Goal: Information Seeking & Learning: Find contact information

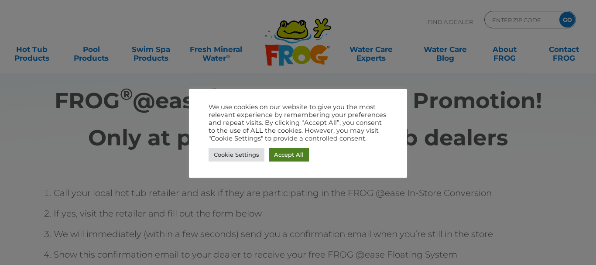
click at [297, 152] on link "Accept All" at bounding box center [289, 155] width 40 height 14
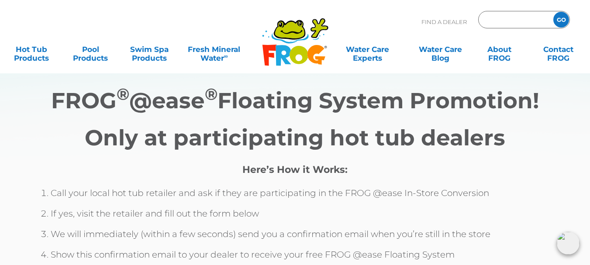
click at [522, 20] on input "Zip Code Form" at bounding box center [514, 20] width 59 height 13
type input "79605"
click at [553, 12] on input "GO" at bounding box center [561, 20] width 16 height 16
click at [564, 20] on input "GO" at bounding box center [561, 20] width 16 height 16
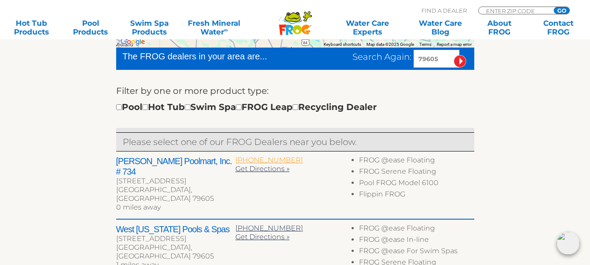
scroll to position [262, 0]
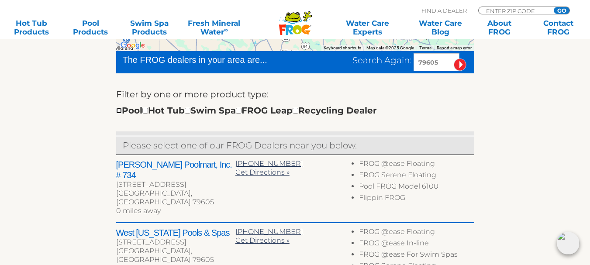
click at [120, 111] on input "checkbox" at bounding box center [119, 111] width 6 height 6
checkbox input "true"
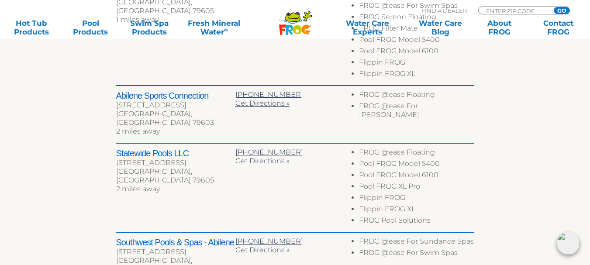
scroll to position [558, 0]
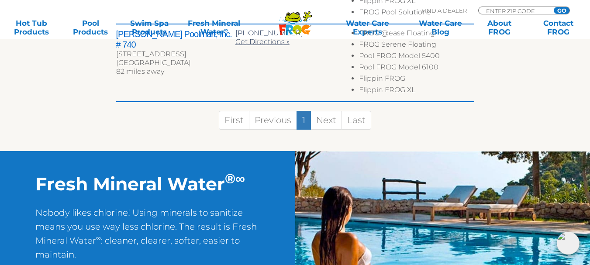
scroll to position [662, 0]
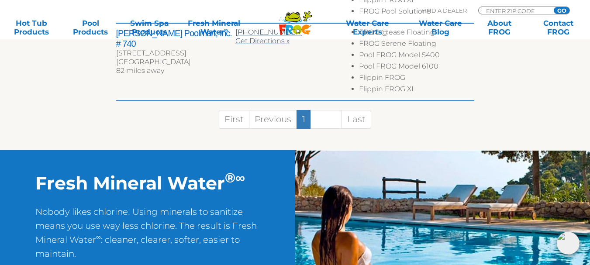
click at [326, 110] on link "Next" at bounding box center [325, 119] width 31 height 19
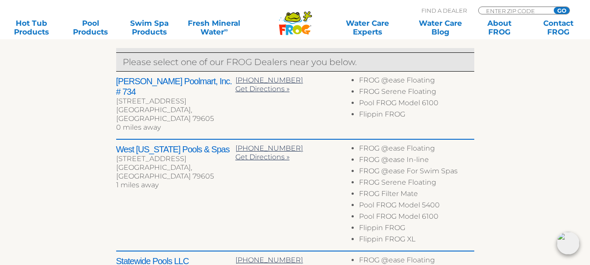
scroll to position [357, 0]
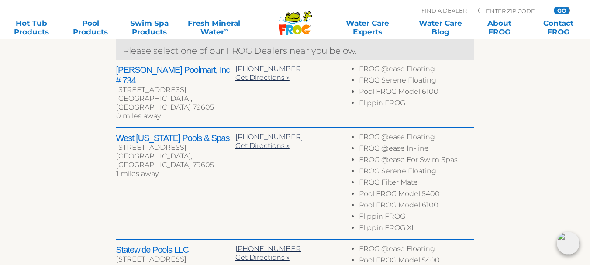
click at [123, 244] on h2 "Statewide Pools LLC" at bounding box center [175, 249] width 119 height 10
click at [130, 244] on h2 "Statewide Pools LLC" at bounding box center [175, 249] width 119 height 10
click at [159, 244] on h2 "Statewide Pools LLC" at bounding box center [175, 249] width 119 height 10
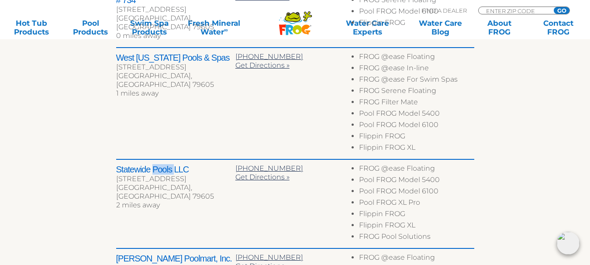
scroll to position [444, 0]
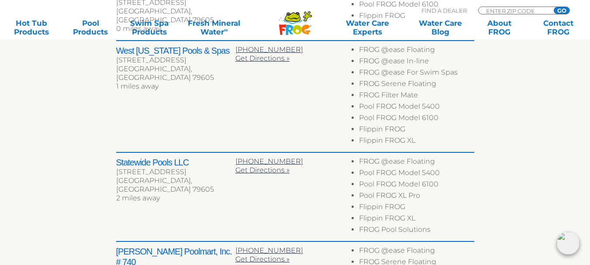
click at [183, 157] on h2 "Statewide Pools LLC" at bounding box center [175, 162] width 119 height 10
click at [146, 168] on div "[STREET_ADDRESS]" at bounding box center [175, 172] width 119 height 9
click at [148, 168] on div "[STREET_ADDRESS]" at bounding box center [175, 172] width 119 height 9
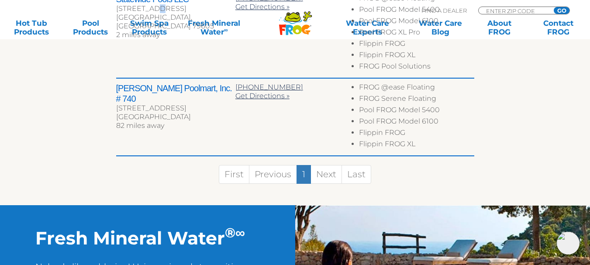
scroll to position [618, 0]
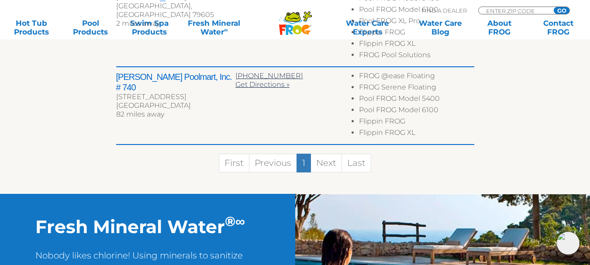
click at [306, 154] on link "1" at bounding box center [303, 163] width 14 height 19
click at [330, 155] on link "Next" at bounding box center [325, 163] width 31 height 19
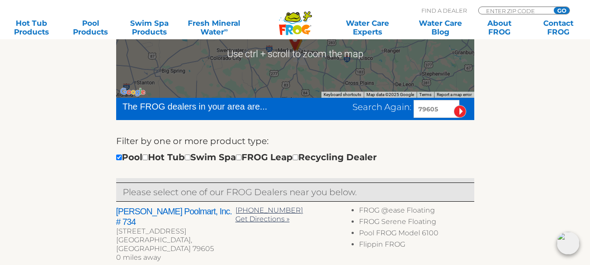
scroll to position [226, 0]
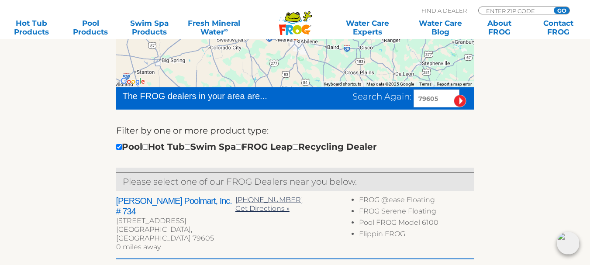
click at [460, 99] on input "image" at bounding box center [459, 101] width 13 height 13
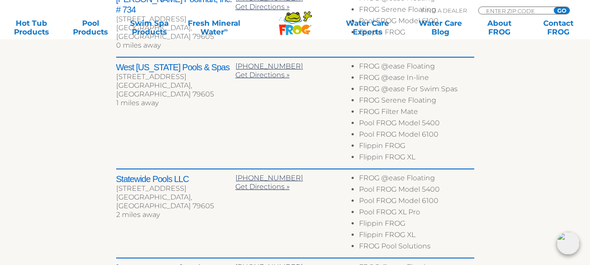
scroll to position [444, 0]
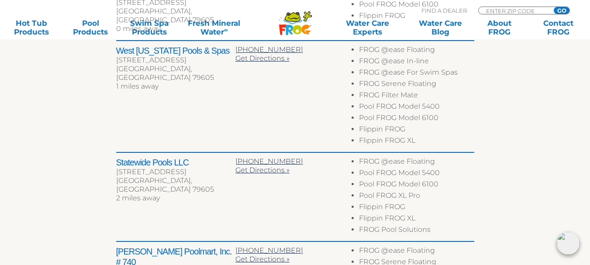
click at [69, 167] on div "← Move left → Move right ↑ Move up ↓ Move down + Zoom in - Zoom out Home Jump l…" at bounding box center [295, 69] width 537 height 597
click at [183, 196] on div "Statewide Pools LLC 5465 S 1st St Abilene, TX 79605 2 miles away 325-701-9234 G…" at bounding box center [295, 197] width 358 height 89
click at [202, 182] on div "Statewide Pools LLC 5465 S 1st St Abilene, TX 79605 2 miles away" at bounding box center [175, 181] width 119 height 48
click at [424, 168] on li "Pool FROG Model 5400" at bounding box center [416, 173] width 115 height 11
click at [179, 184] on div "Statewide Pools LLC 5465 S 1st St Abilene, TX 79605 2 miles away 325-701-9234 G…" at bounding box center [295, 197] width 358 height 89
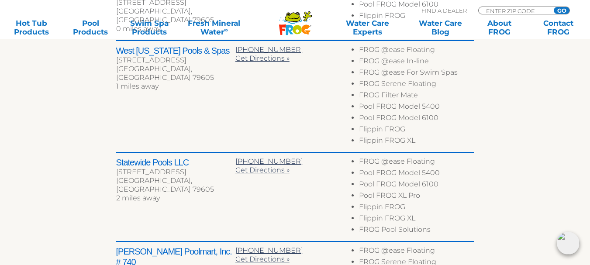
click at [179, 184] on div "Statewide Pools LLC 5465 S 1st St Abilene, TX 79605 2 miles away 325-701-9234 G…" at bounding box center [295, 197] width 358 height 89
click at [173, 157] on h2 "Statewide Pools LLC" at bounding box center [175, 162] width 119 height 10
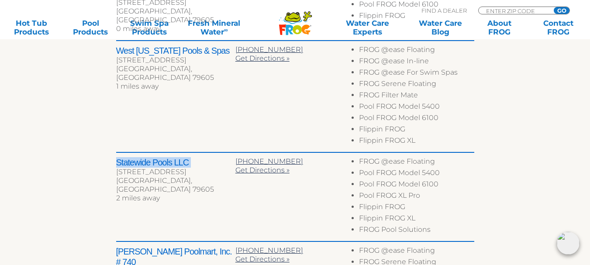
click at [173, 157] on h2 "Statewide Pools LLC" at bounding box center [175, 162] width 119 height 10
click at [132, 157] on h2 "Statewide Pools LLC" at bounding box center [175, 162] width 119 height 10
click at [130, 157] on h2 "Statewide Pools LLC" at bounding box center [175, 162] width 119 height 10
click at [211, 184] on div "Statewide Pools LLC 5465 S 1st St Abilene, TX 79605 2 miles away 325-701-9234 G…" at bounding box center [295, 197] width 358 height 89
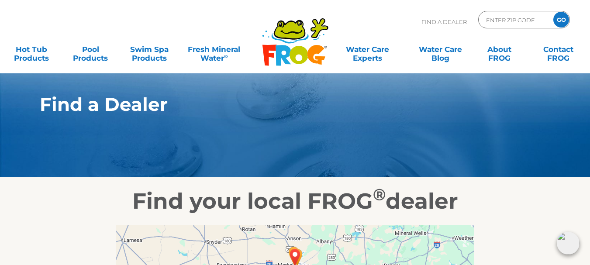
scroll to position [0, 0]
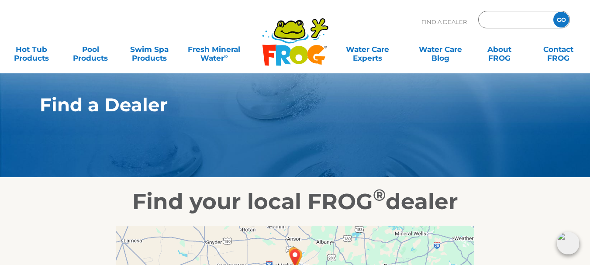
click at [510, 19] on input "Zip Code Form" at bounding box center [514, 20] width 59 height 13
type input "79605"
click at [553, 12] on input "GO" at bounding box center [561, 20] width 16 height 16
click at [558, 19] on input "GO" at bounding box center [561, 20] width 16 height 16
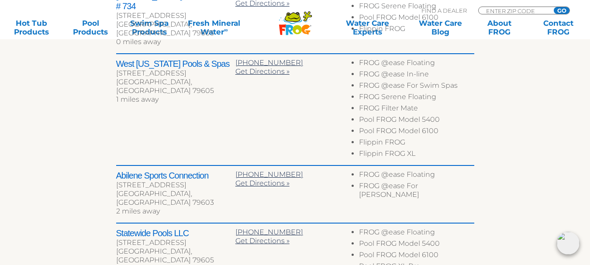
scroll to position [436, 0]
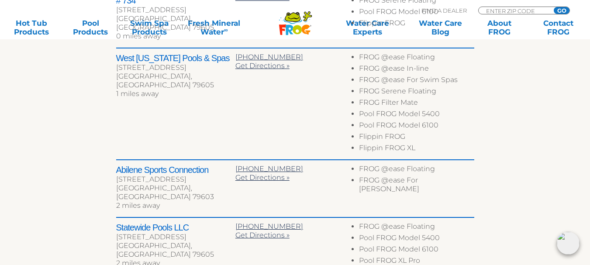
click at [161, 222] on h2 "Statewide Pools LLC" at bounding box center [175, 227] width 119 height 10
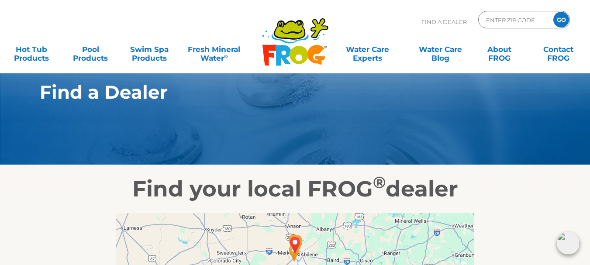
scroll to position [0, 0]
